Goal: Information Seeking & Learning: Learn about a topic

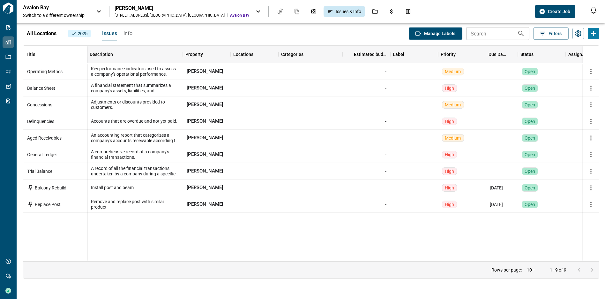
click at [41, 7] on p "Avalon Bay" at bounding box center [51, 7] width 57 height 6
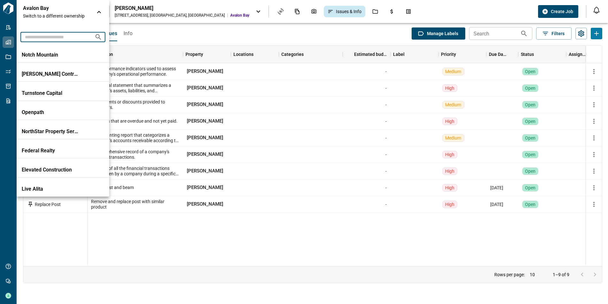
click at [39, 40] on input "text" at bounding box center [54, 37] width 69 height 12
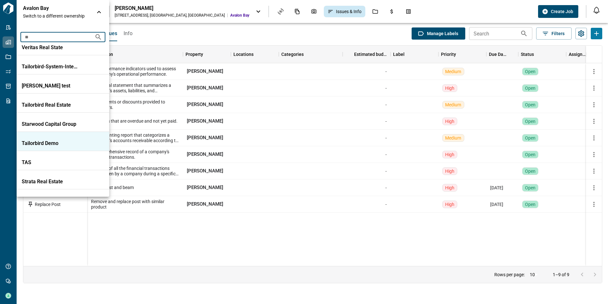
type input "**"
click at [57, 146] on p "Tailorbird Demo" at bounding box center [50, 143] width 57 height 6
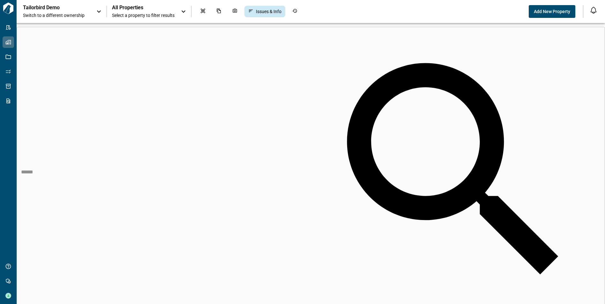
click at [131, 8] on span "All Properties" at bounding box center [143, 7] width 63 height 6
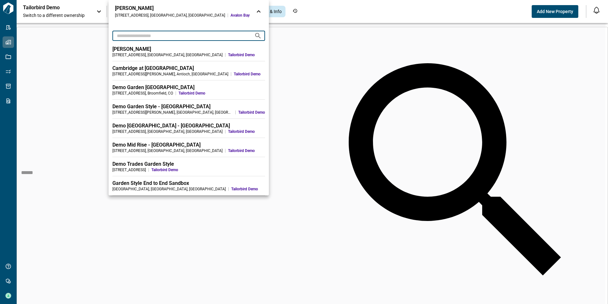
click at [129, 38] on input "text" at bounding box center [180, 36] width 137 height 12
click at [257, 25] on div at bounding box center [304, 152] width 608 height 304
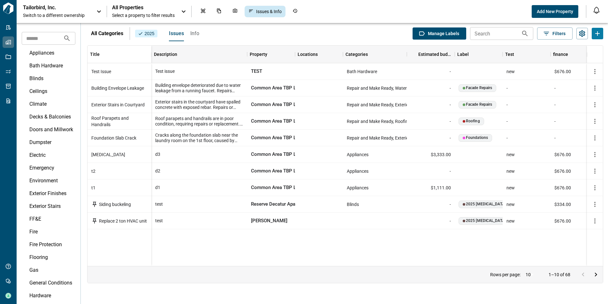
click at [76, 8] on p "Tailorbird, Inc." at bounding box center [51, 7] width 57 height 6
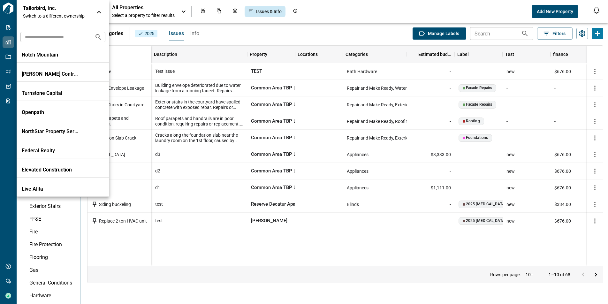
click at [75, 40] on input "text" at bounding box center [54, 37] width 69 height 12
type input "*"
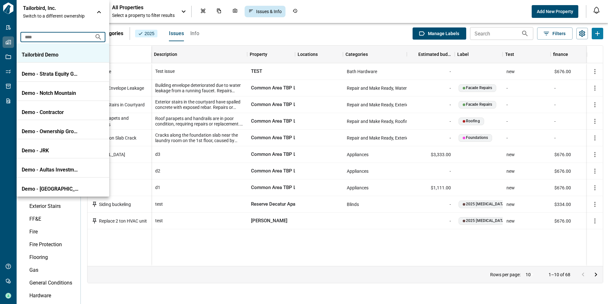
type input "****"
click at [44, 52] on p "Tailorbird Demo" at bounding box center [50, 55] width 57 height 6
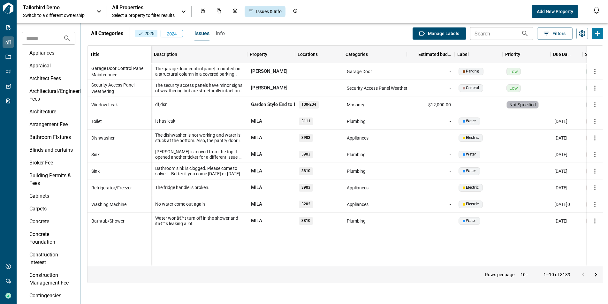
click at [137, 5] on span "All Properties" at bounding box center [143, 7] width 63 height 6
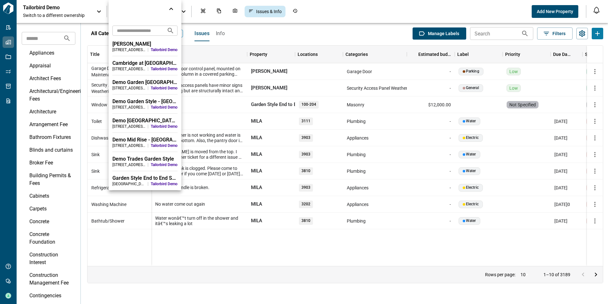
click at [117, 31] on input "text" at bounding box center [136, 31] width 49 height 12
type input "*"
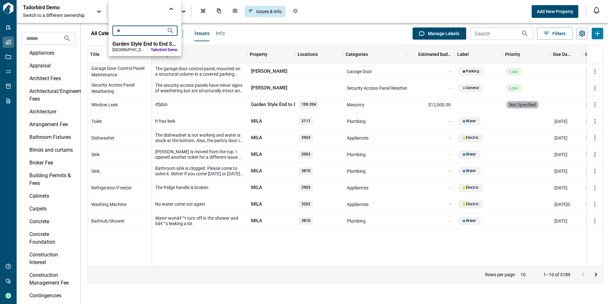
type input "*"
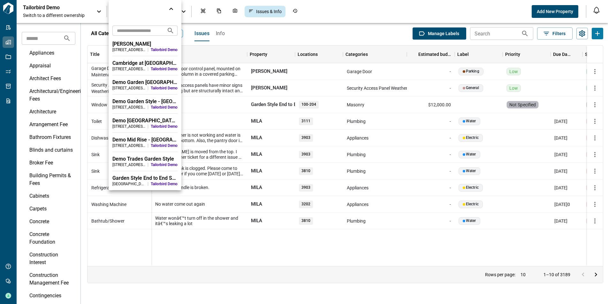
click at [2, 49] on div at bounding box center [304, 152] width 608 height 304
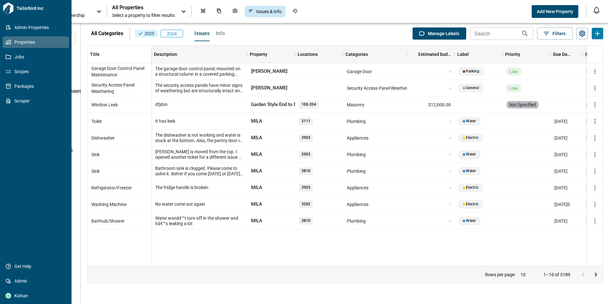
click at [8, 46] on link "Properties" at bounding box center [36, 41] width 66 height 11
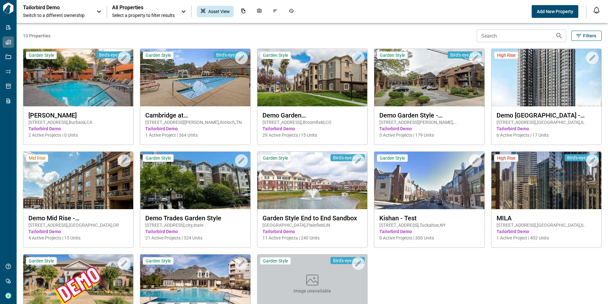
click at [101, 11] on icon at bounding box center [99, 12] width 8 height 8
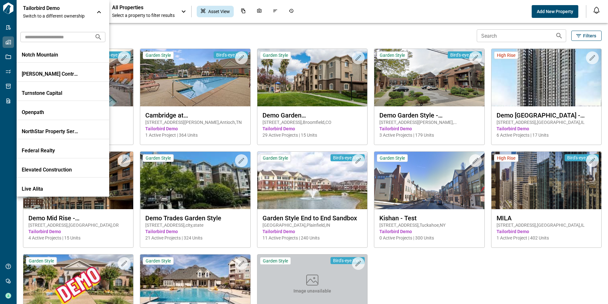
click at [101, 11] on icon at bounding box center [99, 12] width 8 height 8
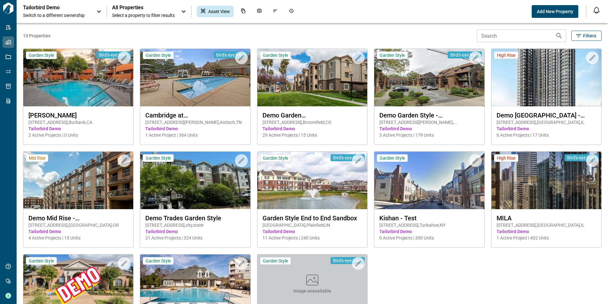
click at [137, 15] on span "Select a property to filter results" at bounding box center [143, 15] width 63 height 6
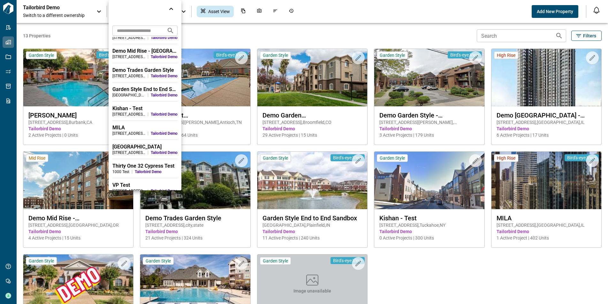
scroll to position [96, 0]
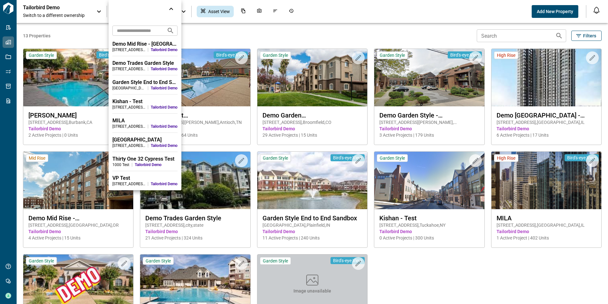
click at [441, 277] on div at bounding box center [304, 152] width 608 height 304
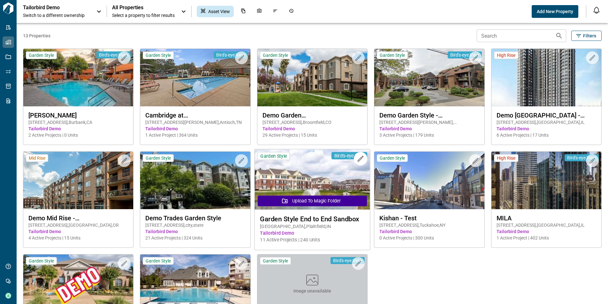
click at [310, 180] on img at bounding box center [312, 179] width 116 height 60
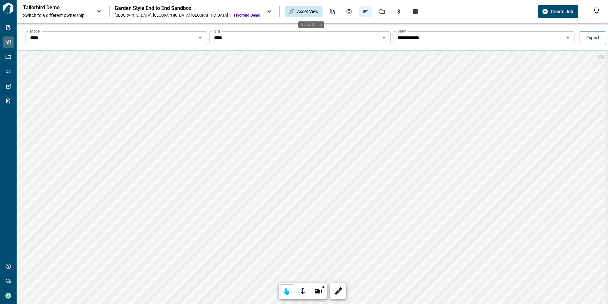
click at [359, 16] on div "Issues & Info" at bounding box center [365, 11] width 13 height 11
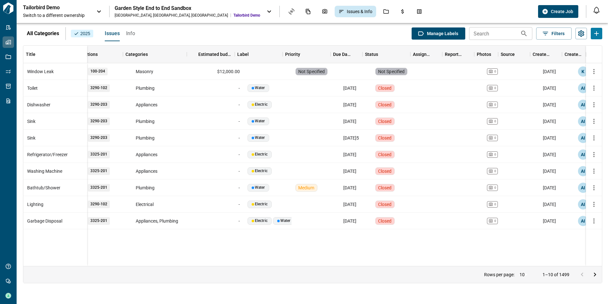
scroll to position [0, 156]
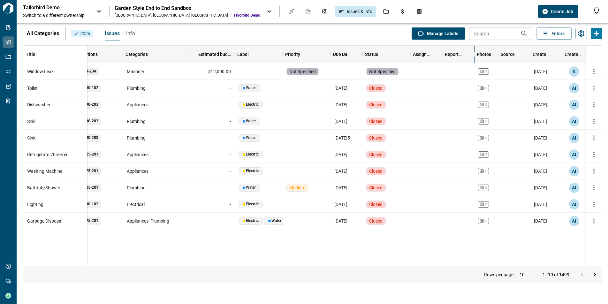
click at [489, 55] on div "Photos" at bounding box center [484, 55] width 14 height 18
click at [597, 277] on icon "Go to next page" at bounding box center [595, 275] width 8 height 8
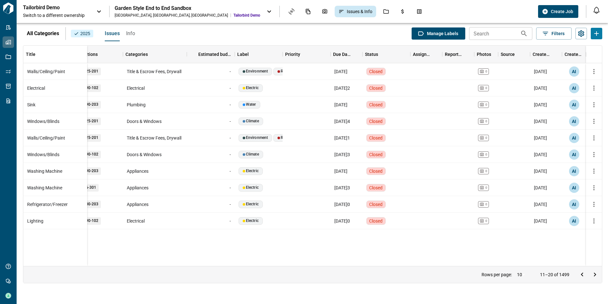
click at [597, 277] on icon "Go to next page" at bounding box center [595, 275] width 8 height 8
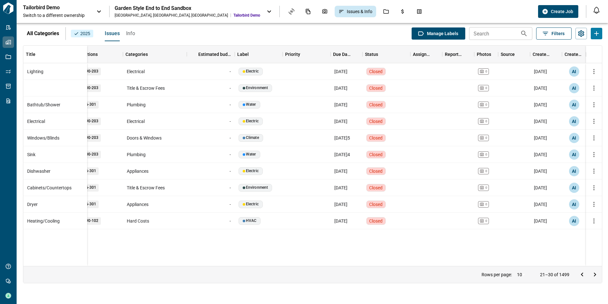
click at [556, 31] on span "Filters" at bounding box center [557, 33] width 13 height 6
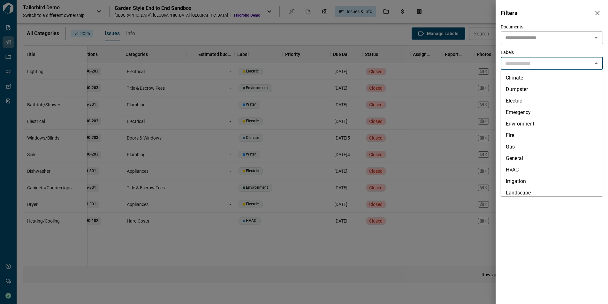
click at [528, 63] on input "text" at bounding box center [547, 63] width 88 height 9
click at [531, 40] on input "text" at bounding box center [547, 37] width 88 height 9
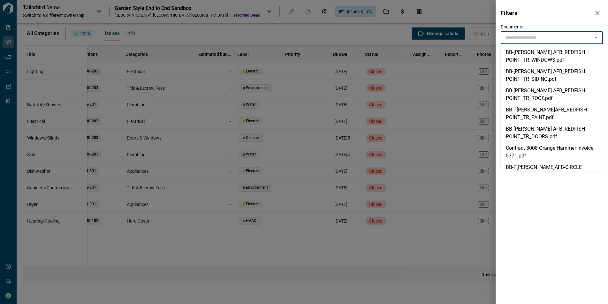
click at [531, 40] on input "text" at bounding box center [547, 37] width 88 height 9
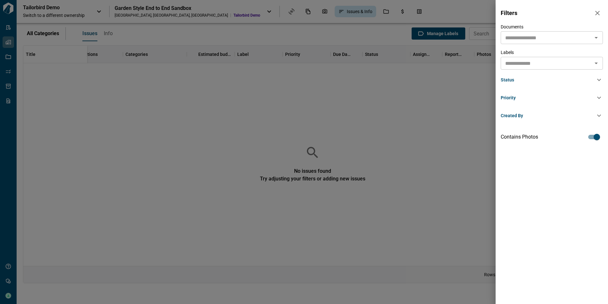
click at [451, 206] on div at bounding box center [304, 152] width 608 height 304
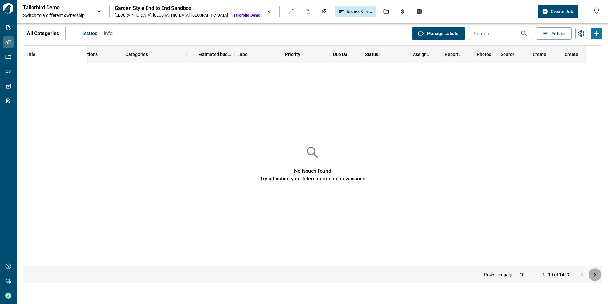
click at [597, 273] on icon "Go to next page" at bounding box center [595, 275] width 8 height 8
click at [581, 275] on icon "Go to previous page" at bounding box center [582, 275] width 8 height 8
click at [581, 275] on div at bounding box center [589, 274] width 26 height 13
click at [514, 79] on div "No issues found Try adjusting your filters or adding new issues" at bounding box center [312, 163] width 579 height 200
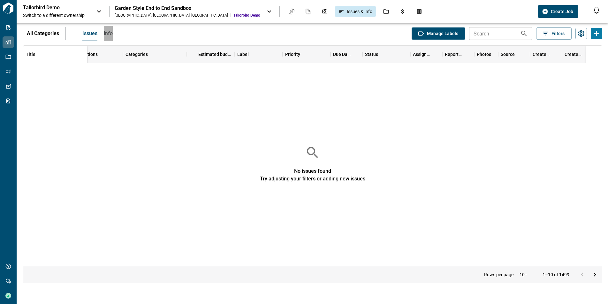
click at [109, 33] on span "Info" at bounding box center [108, 33] width 9 height 6
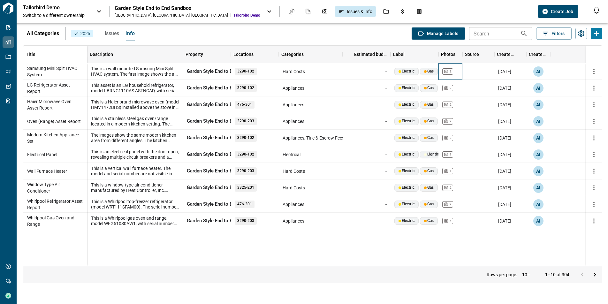
click at [448, 71] on icon at bounding box center [446, 71] width 4 height 4
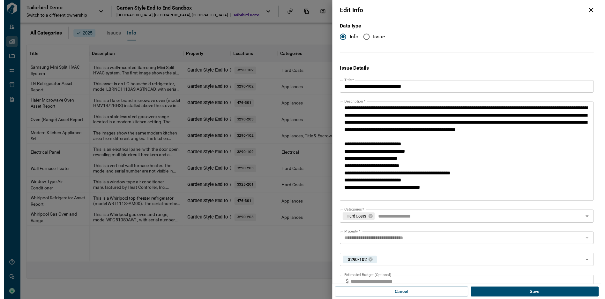
scroll to position [151, 0]
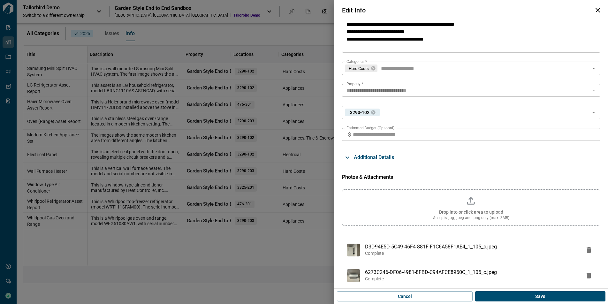
click at [292, 68] on div at bounding box center [304, 152] width 608 height 304
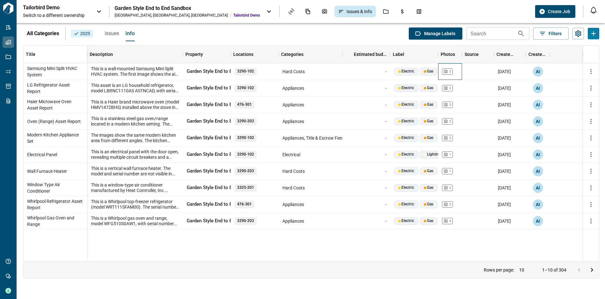
scroll to position [0, 3]
click at [117, 33] on div "Issues Info" at bounding box center [116, 33] width 36 height 15
click at [114, 33] on span "Issues" at bounding box center [112, 33] width 14 height 6
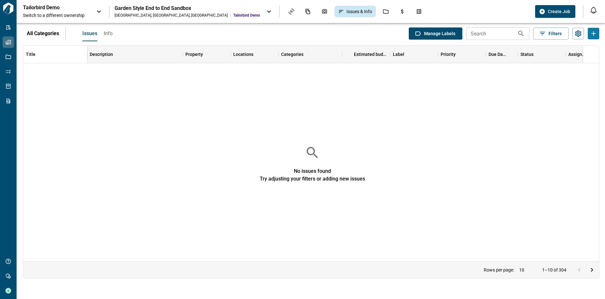
scroll to position [0, 0]
click at [89, 34] on span "Issues" at bounding box center [89, 33] width 15 height 6
click at [104, 34] on span "Info" at bounding box center [108, 33] width 9 height 6
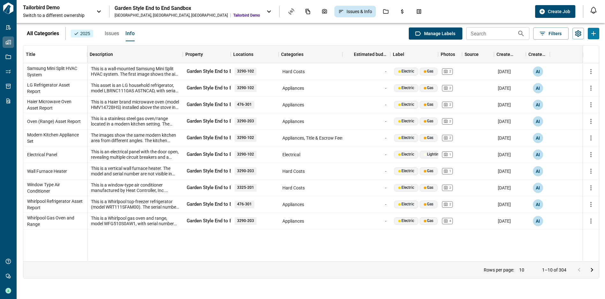
click at [105, 37] on button "Issues" at bounding box center [112, 33] width 14 height 15
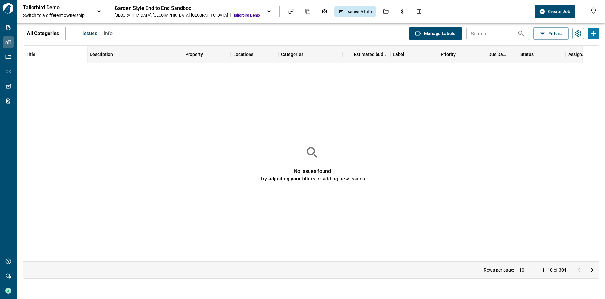
click at [596, 273] on button "Go to next page" at bounding box center [592, 269] width 13 height 13
click at [577, 273] on icon "Go to previous page" at bounding box center [580, 270] width 8 height 8
click at [577, 273] on div at bounding box center [586, 269] width 26 height 13
click at [544, 37] on button "Filters" at bounding box center [551, 33] width 35 height 12
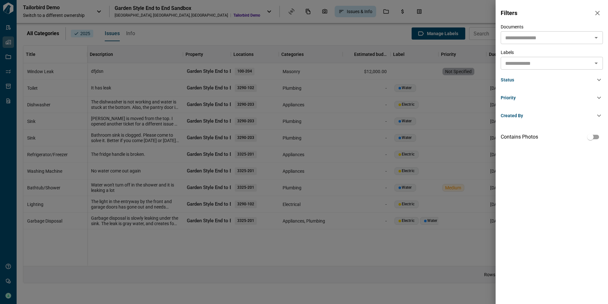
click at [425, 110] on div at bounding box center [304, 152] width 608 height 304
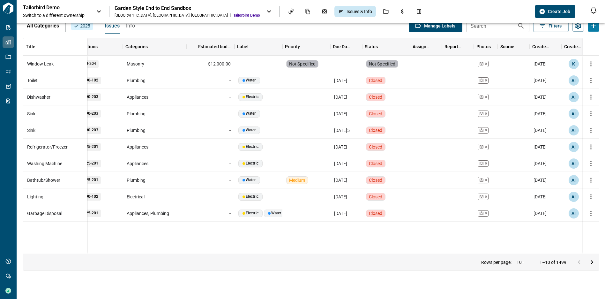
scroll to position [0, 3]
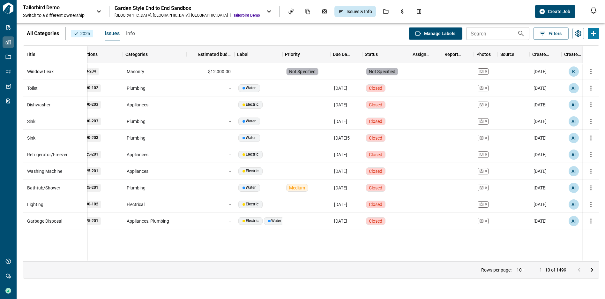
click at [590, 274] on icon "Go to next page" at bounding box center [593, 270] width 8 height 8
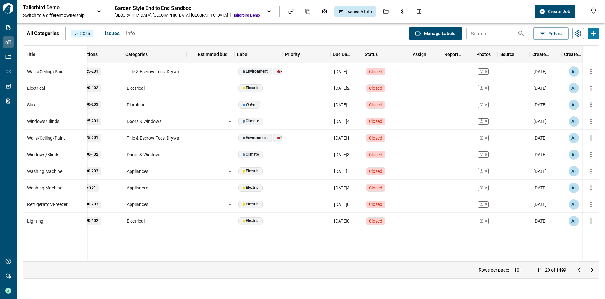
click at [590, 274] on icon "Go to next page" at bounding box center [593, 270] width 8 height 8
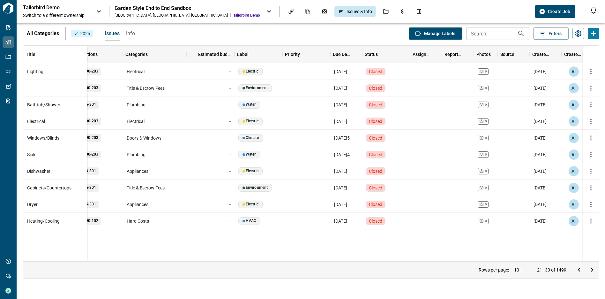
click at [590, 274] on icon "Go to next page" at bounding box center [593, 270] width 8 height 8
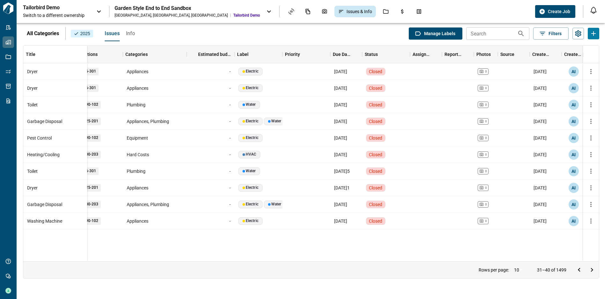
click at [590, 274] on icon "Go to next page" at bounding box center [593, 270] width 8 height 8
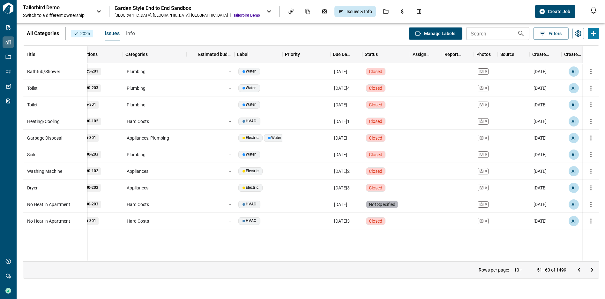
scroll to position [0, 0]
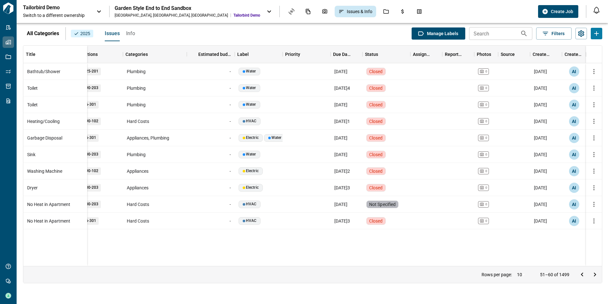
click at [518, 275] on body "Tailorbird Inc Admin-Properties Properties Jobs Scopes Packages Scraper Get Hel…" at bounding box center [304, 152] width 608 height 304
click at [334, 13] on div at bounding box center [304, 152] width 608 height 304
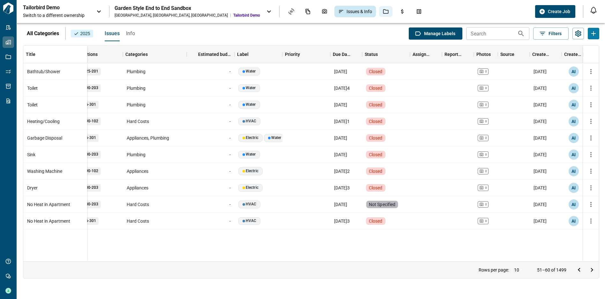
click at [384, 11] on icon "Jobs" at bounding box center [386, 11] width 5 height 4
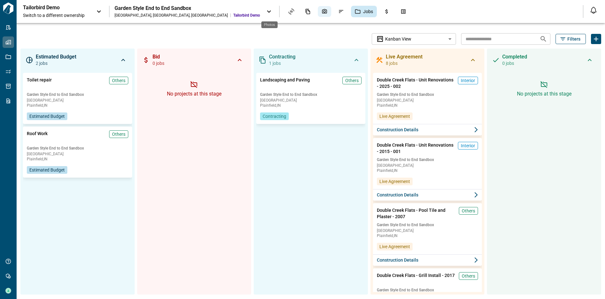
drag, startPoint x: 249, startPoint y: 11, endPoint x: 272, endPoint y: 11, distance: 23.3
click at [285, 11] on div "Jobs" at bounding box center [347, 11] width 125 height 11
click at [318, 11] on div "Photos" at bounding box center [324, 11] width 13 height 11
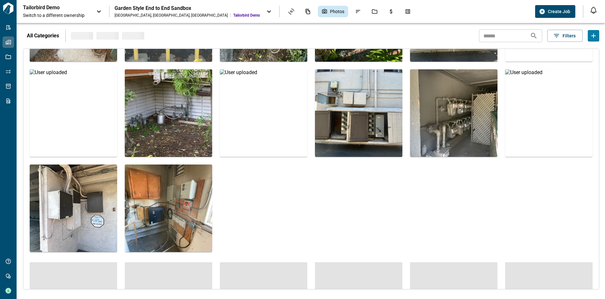
scroll to position [1787, 0]
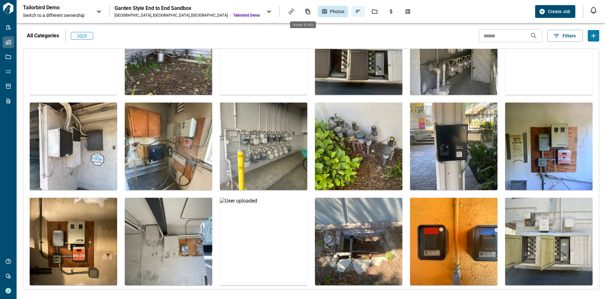
click at [355, 11] on icon "Issues & Info" at bounding box center [358, 12] width 6 height 6
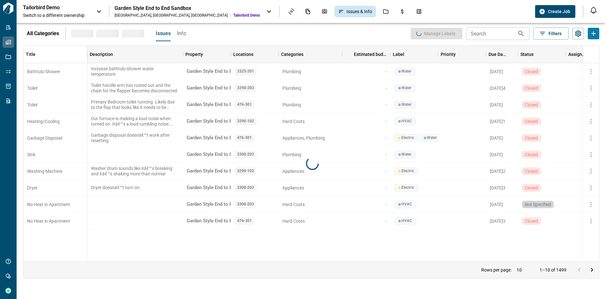
click at [324, 76] on div at bounding box center [312, 163] width 579 height 200
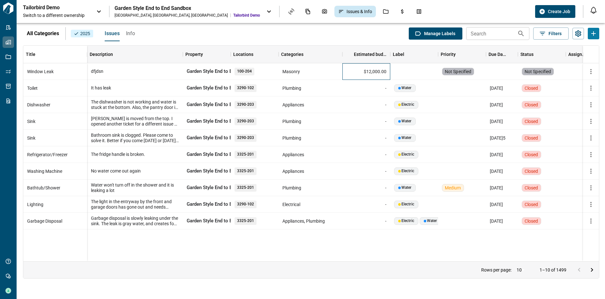
click at [350, 70] on div "$12,000.00" at bounding box center [367, 71] width 48 height 17
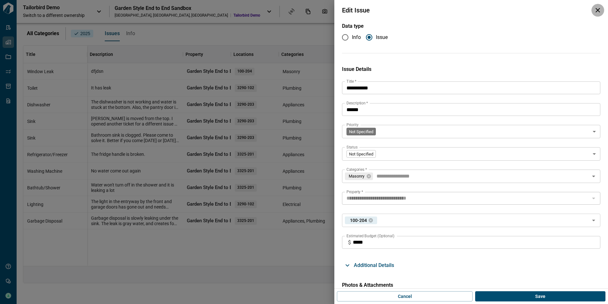
click at [599, 7] on icon "button" at bounding box center [598, 10] width 8 height 8
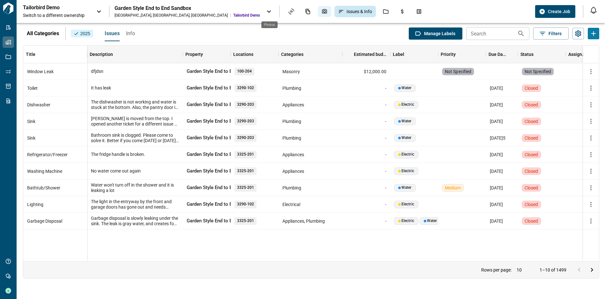
click at [318, 16] on div "Photos" at bounding box center [324, 11] width 13 height 11
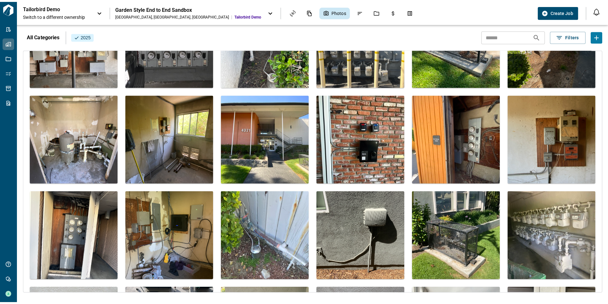
scroll to position [1130, 0]
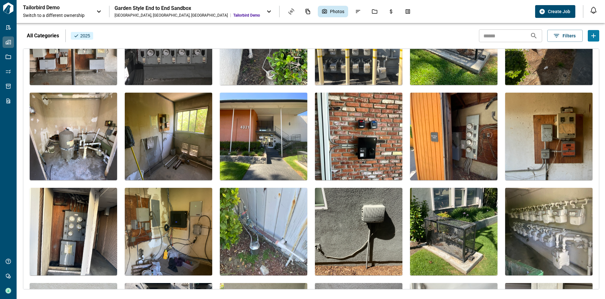
click at [254, 141] on img at bounding box center [263, 136] width 87 height 87
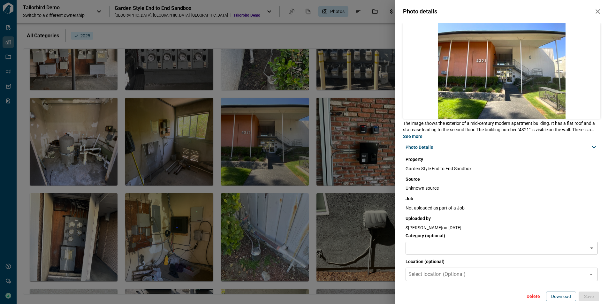
scroll to position [24, 0]
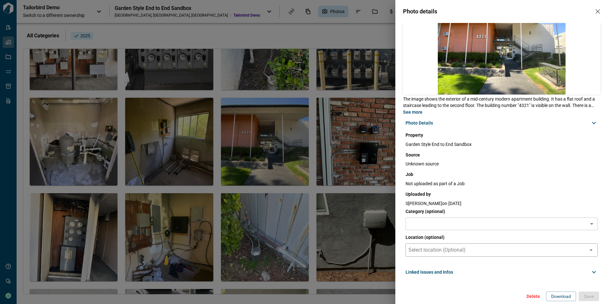
click at [444, 253] on span "Select location (Optional)" at bounding box center [436, 250] width 57 height 6
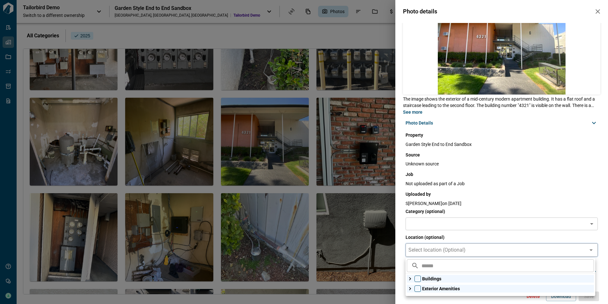
click at [444, 253] on span "Select location (Optional)" at bounding box center [436, 250] width 57 height 6
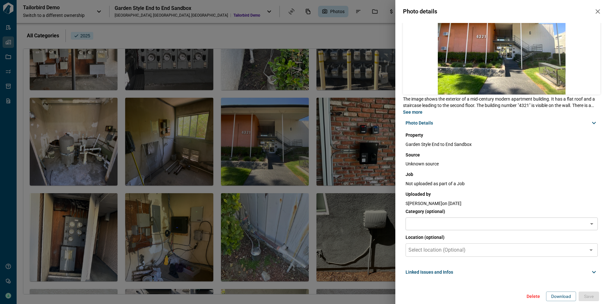
click at [435, 271] on span "Linked Issues and Infos" at bounding box center [430, 272] width 48 height 6
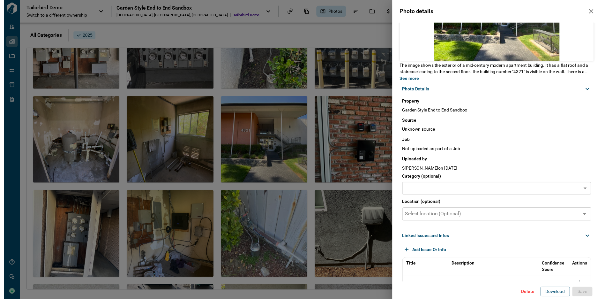
scroll to position [76, 0]
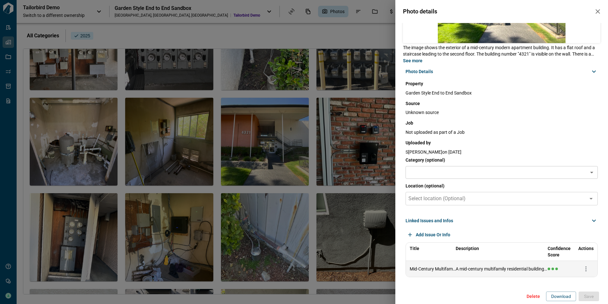
click at [479, 270] on span "A mid-century multifamily residential building with a flat roof, exterior stair…" at bounding box center [502, 269] width 92 height 6
click at [421, 271] on span "Mid-Century Multifamily Residential Building" at bounding box center [433, 269] width 46 height 6
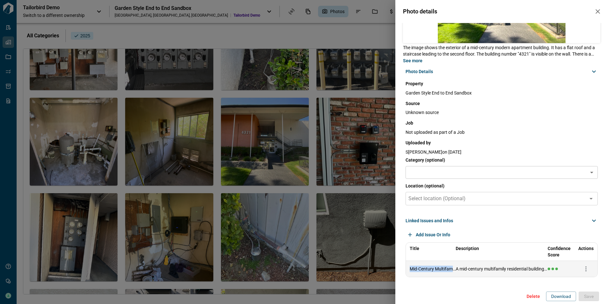
click at [421, 271] on span "Mid-Century Multifamily Residential Building" at bounding box center [433, 269] width 46 height 6
copy span "Mid-Century Multifamily Residential Building"
click at [260, 53] on div "Photo details The image shows the exterior of a mid-century modern apartment bu…" at bounding box center [304, 152] width 608 height 304
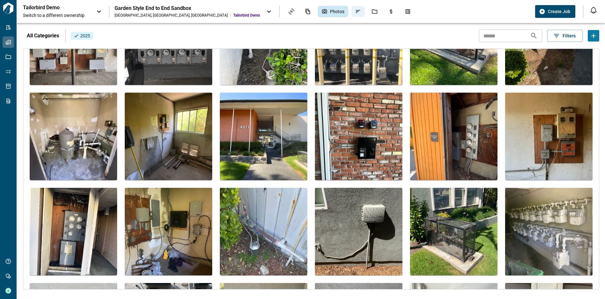
click at [356, 10] on icon "Issues & Info" at bounding box center [358, 11] width 4 height 3
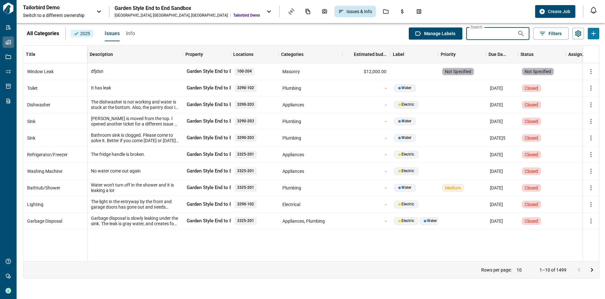
click at [485, 35] on input "Search" at bounding box center [492, 33] width 51 height 13
paste input "**********"
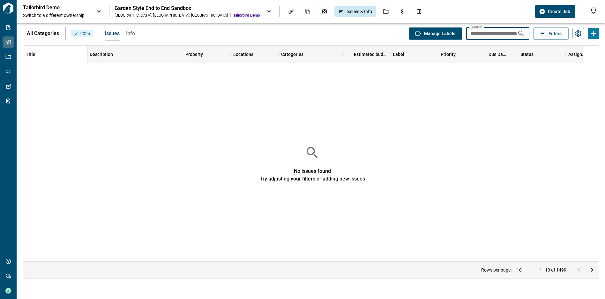
type input "**********"
click at [127, 35] on span "Info" at bounding box center [130, 33] width 9 height 6
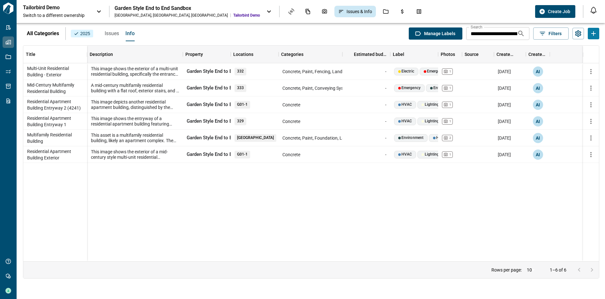
scroll to position [0, 3]
click at [106, 33] on span "Issues" at bounding box center [112, 33] width 14 height 6
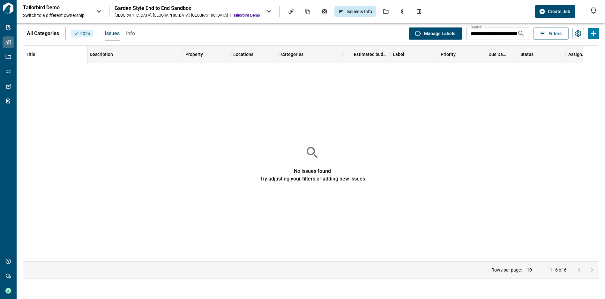
click at [509, 33] on input "**********" at bounding box center [492, 33] width 51 height 13
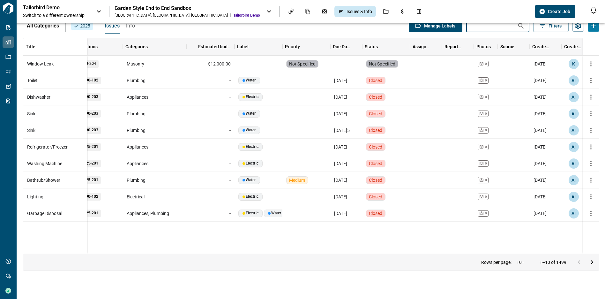
scroll to position [0, 0]
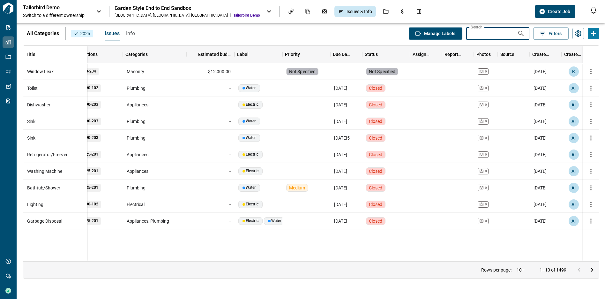
click at [130, 37] on button "Info" at bounding box center [130, 33] width 9 height 15
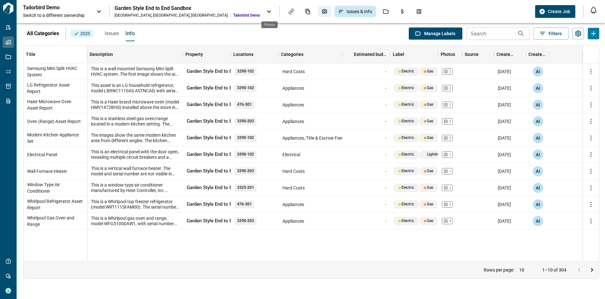
click at [322, 12] on icon "Photos" at bounding box center [325, 12] width 6 height 6
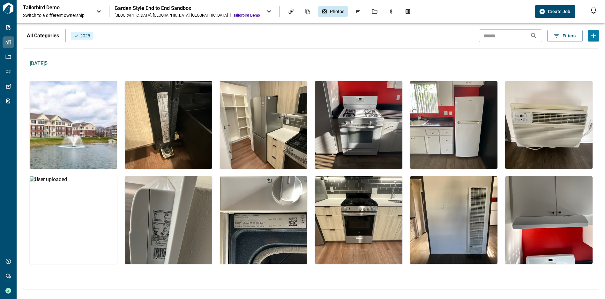
scroll to position [13, 0]
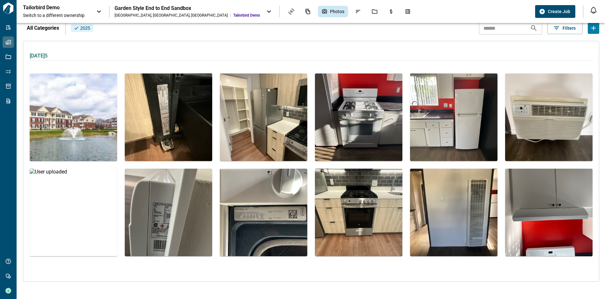
click at [275, 214] on img at bounding box center [263, 212] width 87 height 87
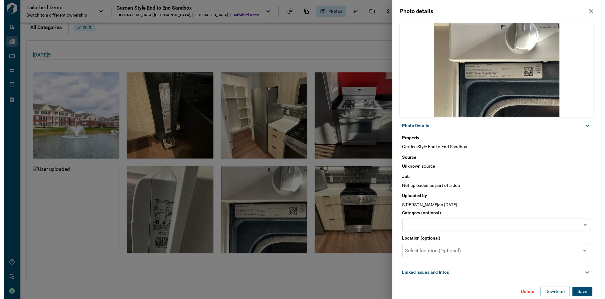
scroll to position [5, 0]
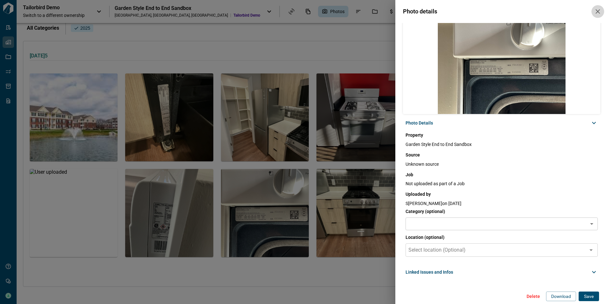
click at [596, 16] on button "button" at bounding box center [597, 11] width 13 height 13
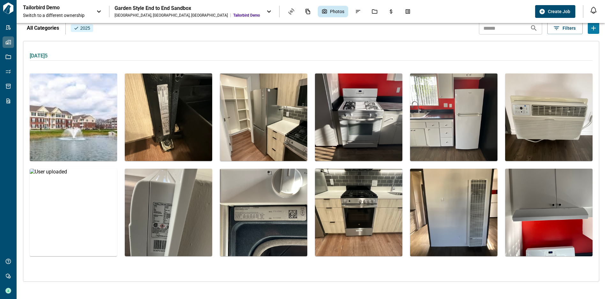
click at [385, 125] on img at bounding box center [358, 116] width 87 height 87
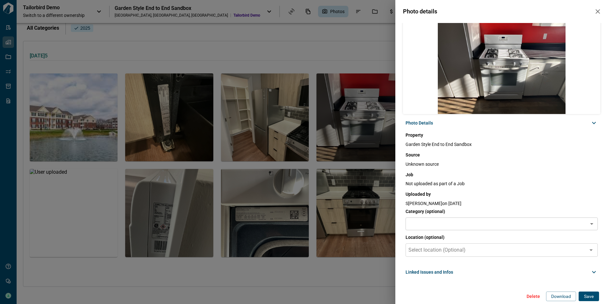
click at [285, 129] on div "Photo details Photo Details Property Garden Style End to End Sandbox [PERSON_NA…" at bounding box center [304, 152] width 608 height 304
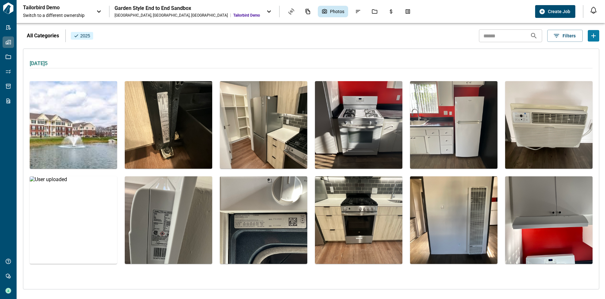
scroll to position [13, 0]
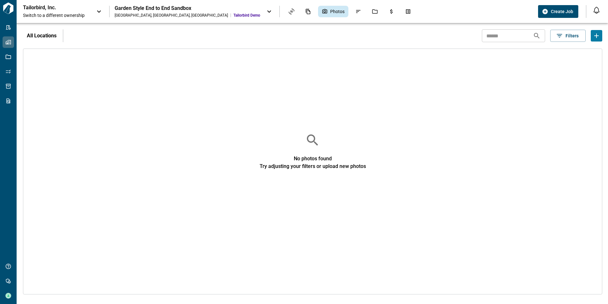
click at [42, 8] on p "Tailorbird, Inc." at bounding box center [51, 7] width 57 height 6
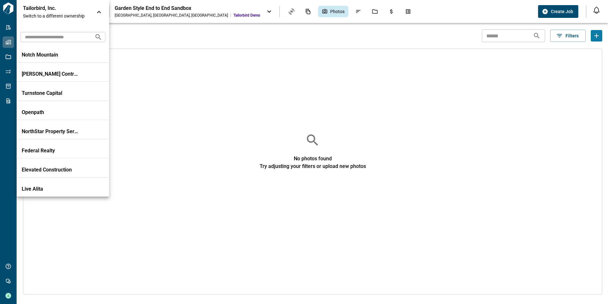
click at [48, 36] on input "text" at bounding box center [54, 37] width 69 height 12
type input "****"
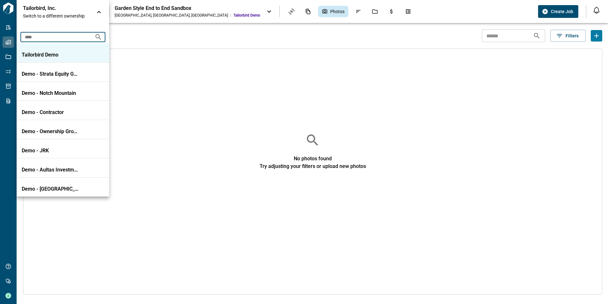
click at [43, 51] on li "Tailorbird Demo" at bounding box center [63, 52] width 93 height 19
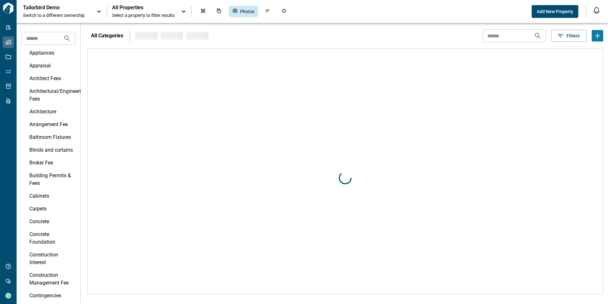
click at [148, 7] on span "All Properties" at bounding box center [143, 7] width 63 height 6
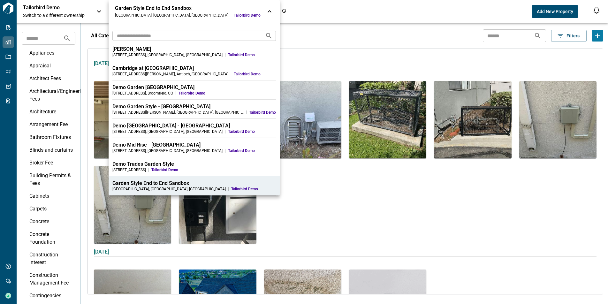
click at [289, 16] on div at bounding box center [304, 152] width 608 height 304
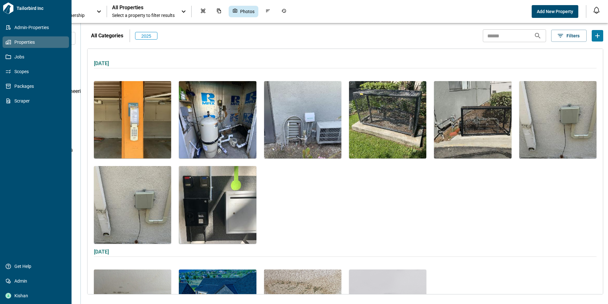
click at [9, 38] on link "Properties" at bounding box center [36, 41] width 66 height 11
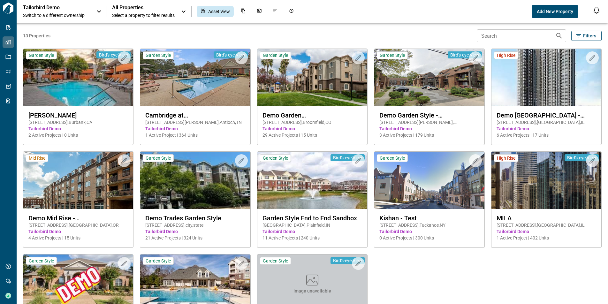
click at [56, 10] on p "Tailorbird Demo" at bounding box center [51, 7] width 57 height 6
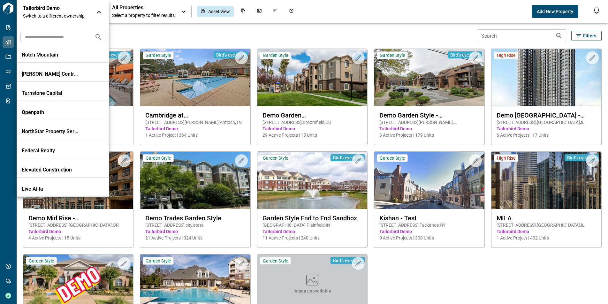
click at [141, 9] on div at bounding box center [304, 152] width 608 height 304
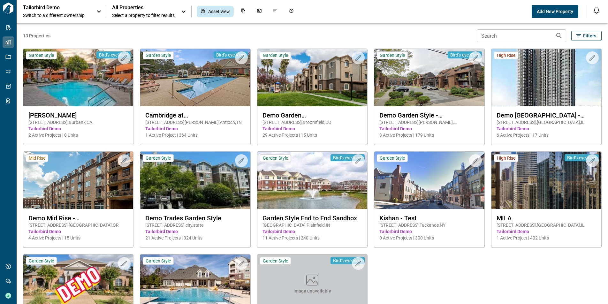
click at [141, 9] on span "All Properties" at bounding box center [143, 7] width 63 height 6
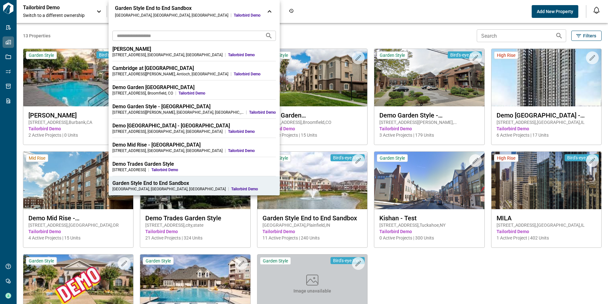
click at [324, 192] on div at bounding box center [304, 152] width 608 height 304
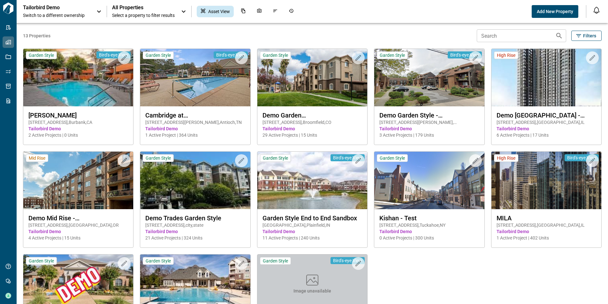
click at [324, 192] on img at bounding box center [312, 180] width 110 height 57
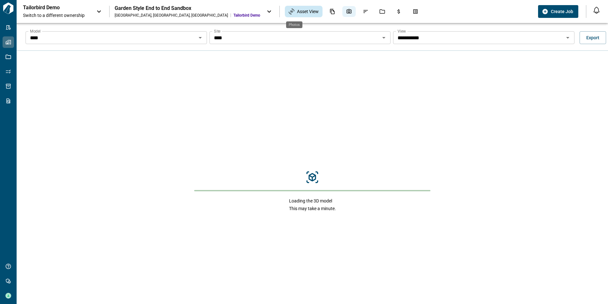
click at [347, 10] on icon "Photos" at bounding box center [349, 11] width 5 height 4
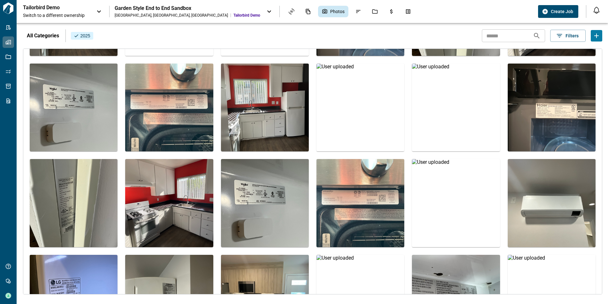
scroll to position [302, 0]
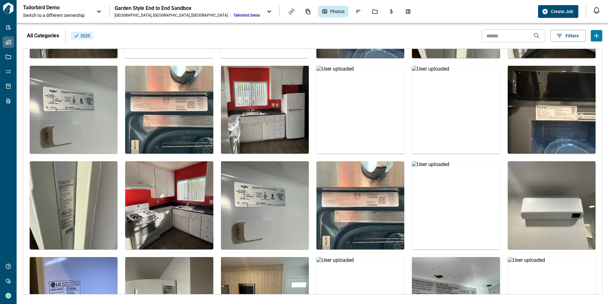
click at [178, 110] on img at bounding box center [169, 110] width 88 height 88
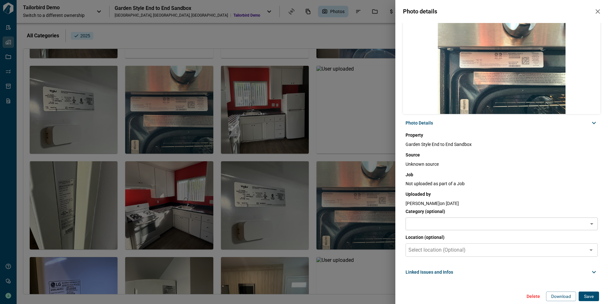
scroll to position [0, 0]
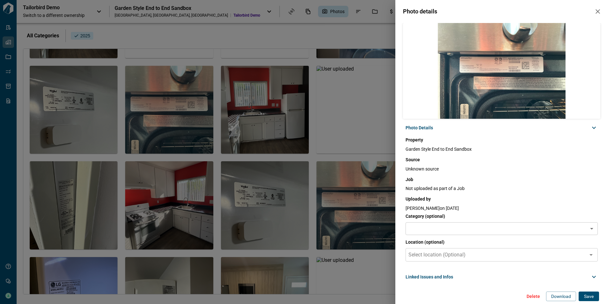
click at [234, 128] on div "Photo details Photo Details Property Garden Style End to End Sandbox [PERSON_NA…" at bounding box center [304, 152] width 608 height 304
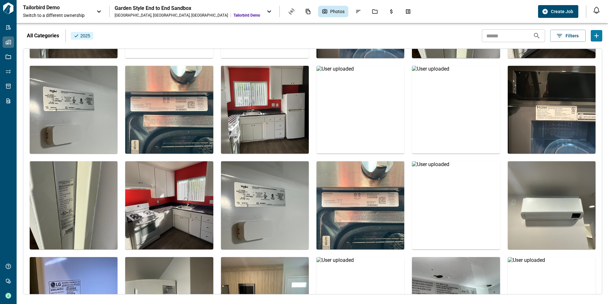
click at [234, 128] on img at bounding box center [265, 110] width 88 height 88
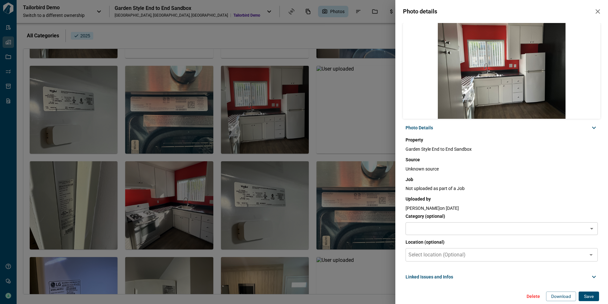
click at [243, 128] on div "Photo details Photo Details Property Garden Style End to End Sandbox [PERSON_NA…" at bounding box center [304, 152] width 608 height 304
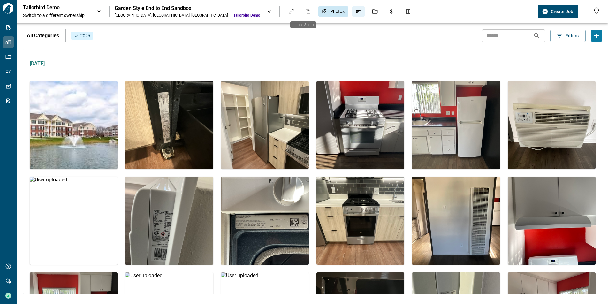
click at [355, 14] on icon "Issues & Info" at bounding box center [358, 12] width 6 height 6
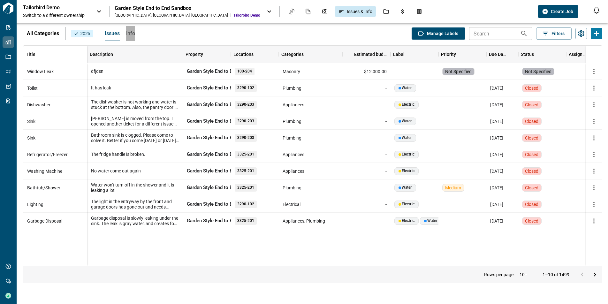
click at [133, 34] on span "Info" at bounding box center [130, 33] width 9 height 6
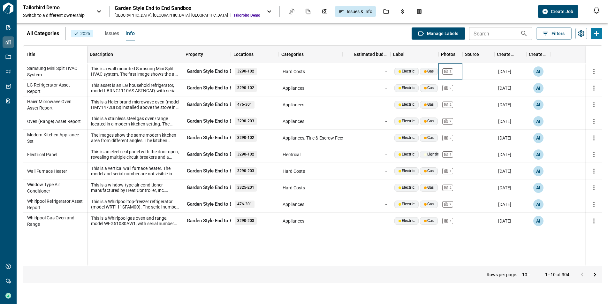
click at [448, 73] on icon at bounding box center [446, 71] width 4 height 4
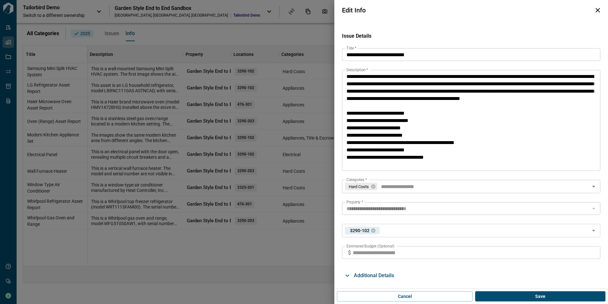
scroll to position [37, 0]
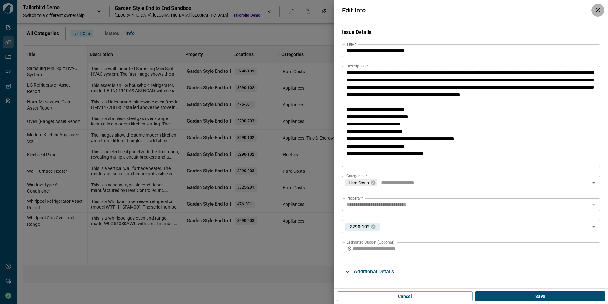
click at [598, 10] on icon "button" at bounding box center [598, 10] width 8 height 8
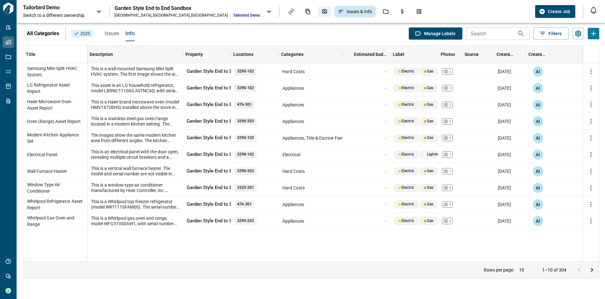
click at [322, 12] on icon "Photos" at bounding box center [325, 12] width 6 height 6
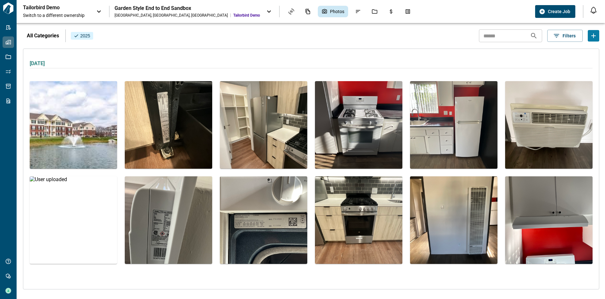
click at [262, 208] on img at bounding box center [263, 219] width 87 height 87
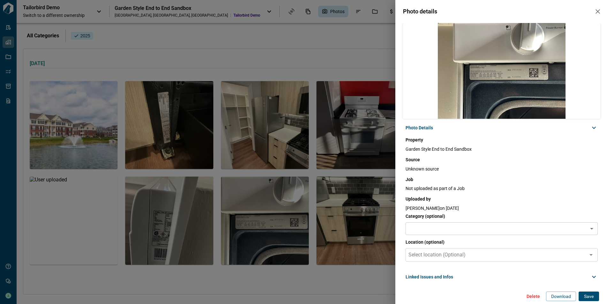
click at [415, 277] on span "Linked Issues and Infos" at bounding box center [430, 277] width 48 height 6
click at [422, 278] on span "Linked Issues and Infos" at bounding box center [430, 277] width 48 height 6
click at [426, 275] on span "Linked Issues and Infos" at bounding box center [430, 277] width 48 height 6
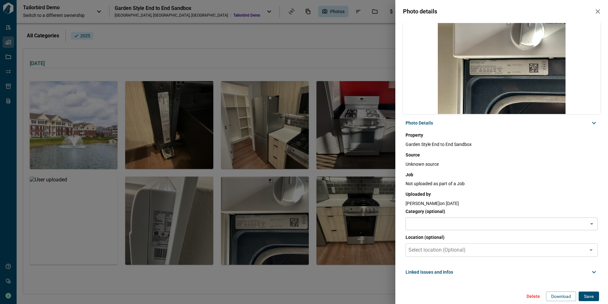
click at [427, 274] on span "Linked Issues and Infos" at bounding box center [430, 272] width 48 height 6
click at [437, 269] on span "Linked Issues and Infos" at bounding box center [430, 272] width 48 height 6
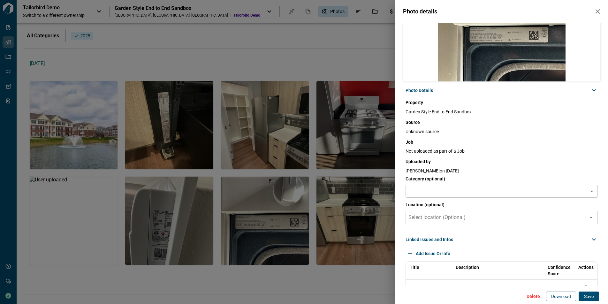
scroll to position [56, 0]
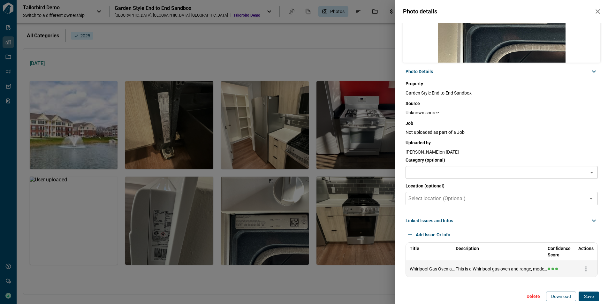
click at [582, 270] on icon "button" at bounding box center [586, 269] width 8 height 8
click at [579, 281] on span "View" at bounding box center [577, 281] width 10 height 6
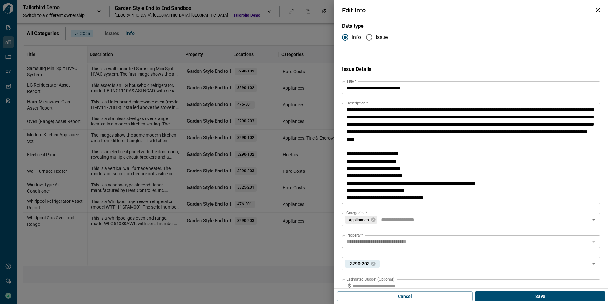
click at [596, 10] on icon "button" at bounding box center [598, 10] width 8 height 8
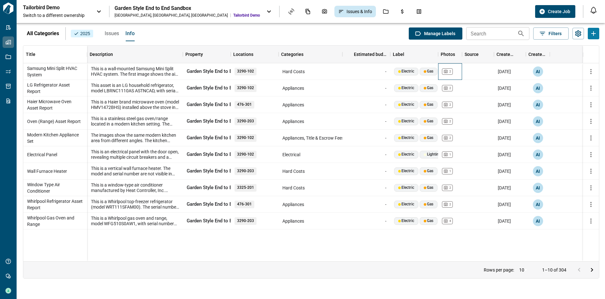
click at [451, 74] on div "2" at bounding box center [447, 71] width 11 height 6
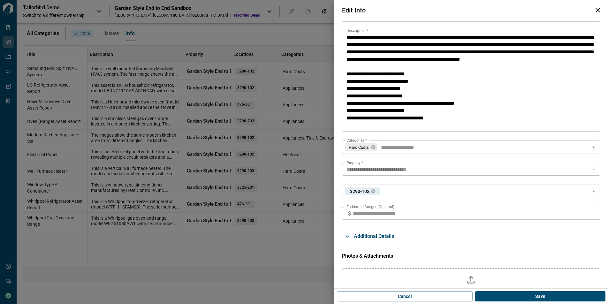
scroll to position [151, 0]
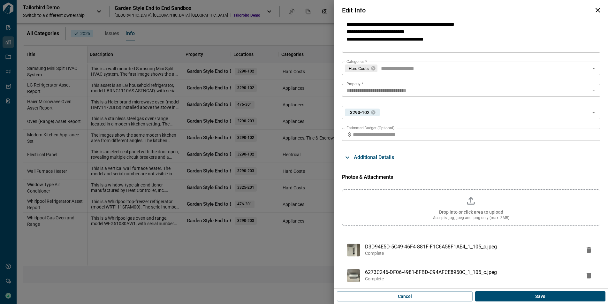
click at [350, 253] on img at bounding box center [353, 250] width 13 height 13
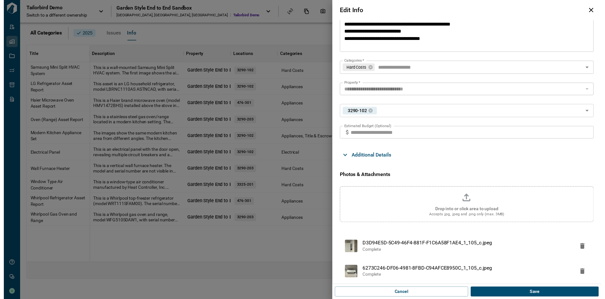
scroll to position [0, 0]
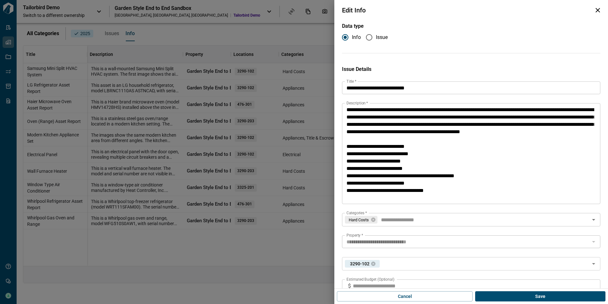
click at [596, 11] on icon "button" at bounding box center [598, 10] width 8 height 8
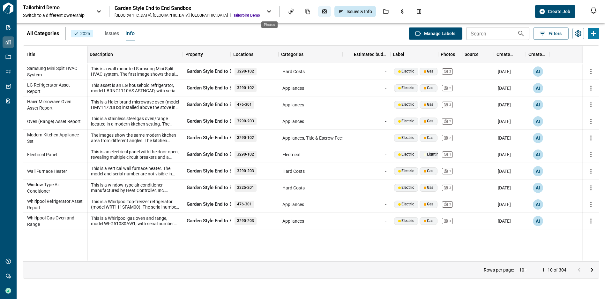
click at [318, 14] on div "Photos" at bounding box center [324, 11] width 13 height 11
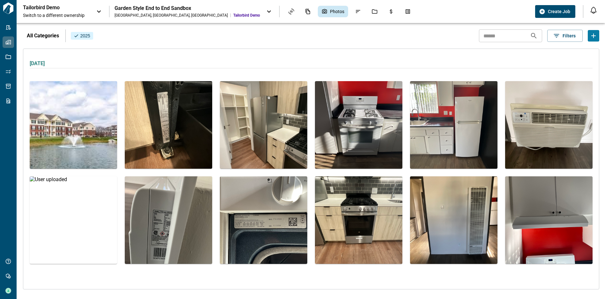
scroll to position [13, 0]
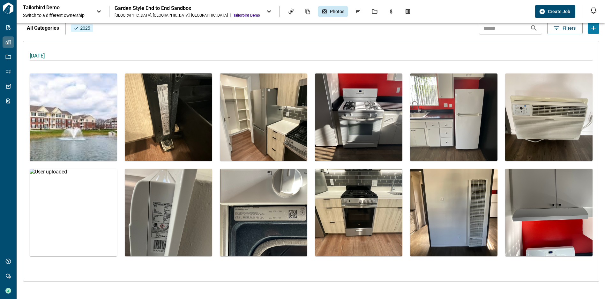
click at [264, 209] on img at bounding box center [263, 212] width 87 height 87
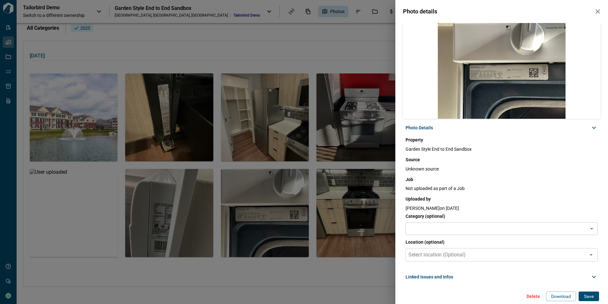
scroll to position [5, 0]
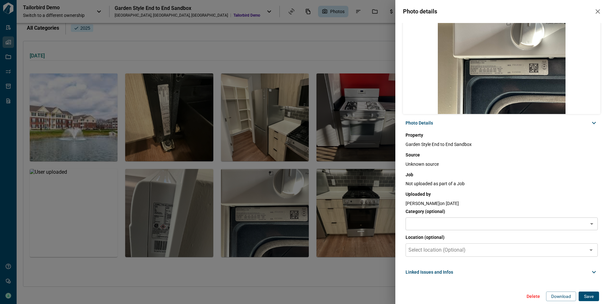
click at [439, 273] on span "Linked Issues and Infos" at bounding box center [430, 272] width 48 height 6
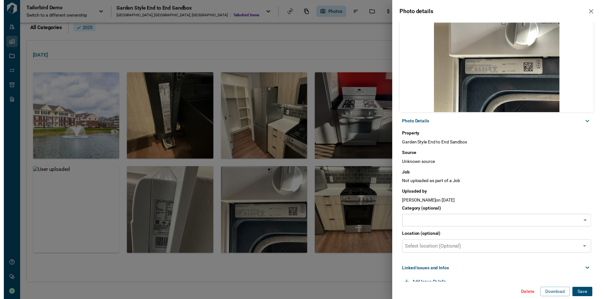
scroll to position [56, 0]
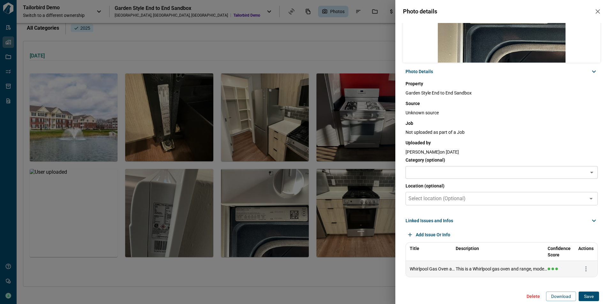
click at [582, 270] on icon "button" at bounding box center [586, 269] width 8 height 8
click at [578, 281] on span "View" at bounding box center [577, 281] width 10 height 6
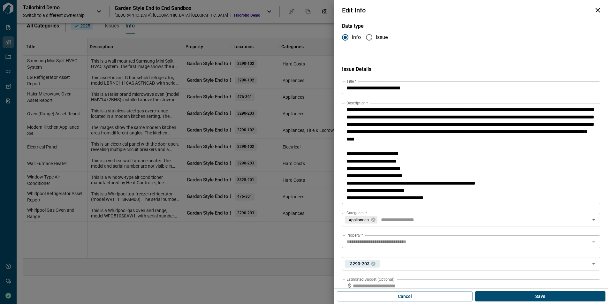
click at [275, 36] on div at bounding box center [304, 152] width 608 height 304
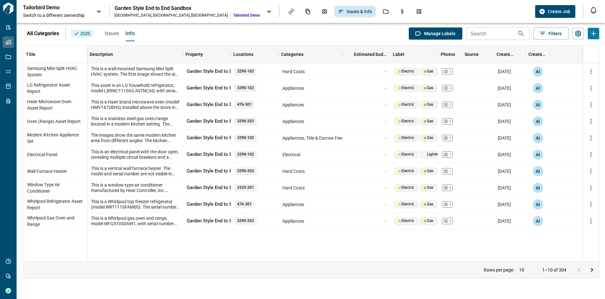
scroll to position [0, 2]
